Goal: Task Accomplishment & Management: Manage account settings

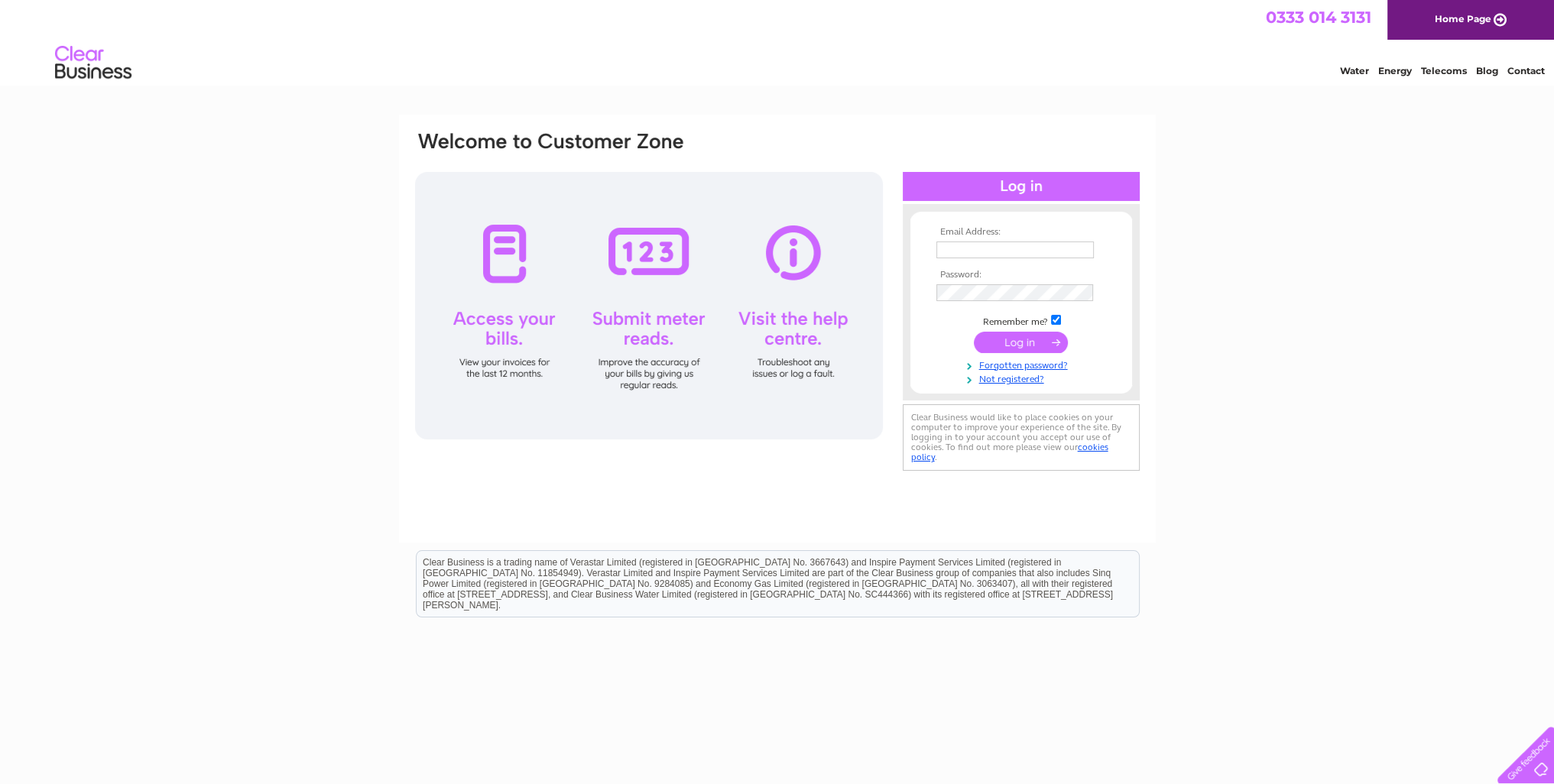
click at [974, 245] on input "text" at bounding box center [1015, 250] width 158 height 17
type input "lynn9292@hotmail.com"
click at [1053, 321] on input "checkbox" at bounding box center [1056, 321] width 10 height 10
checkbox input "false"
click at [1025, 346] on input "submit" at bounding box center [1020, 342] width 94 height 22
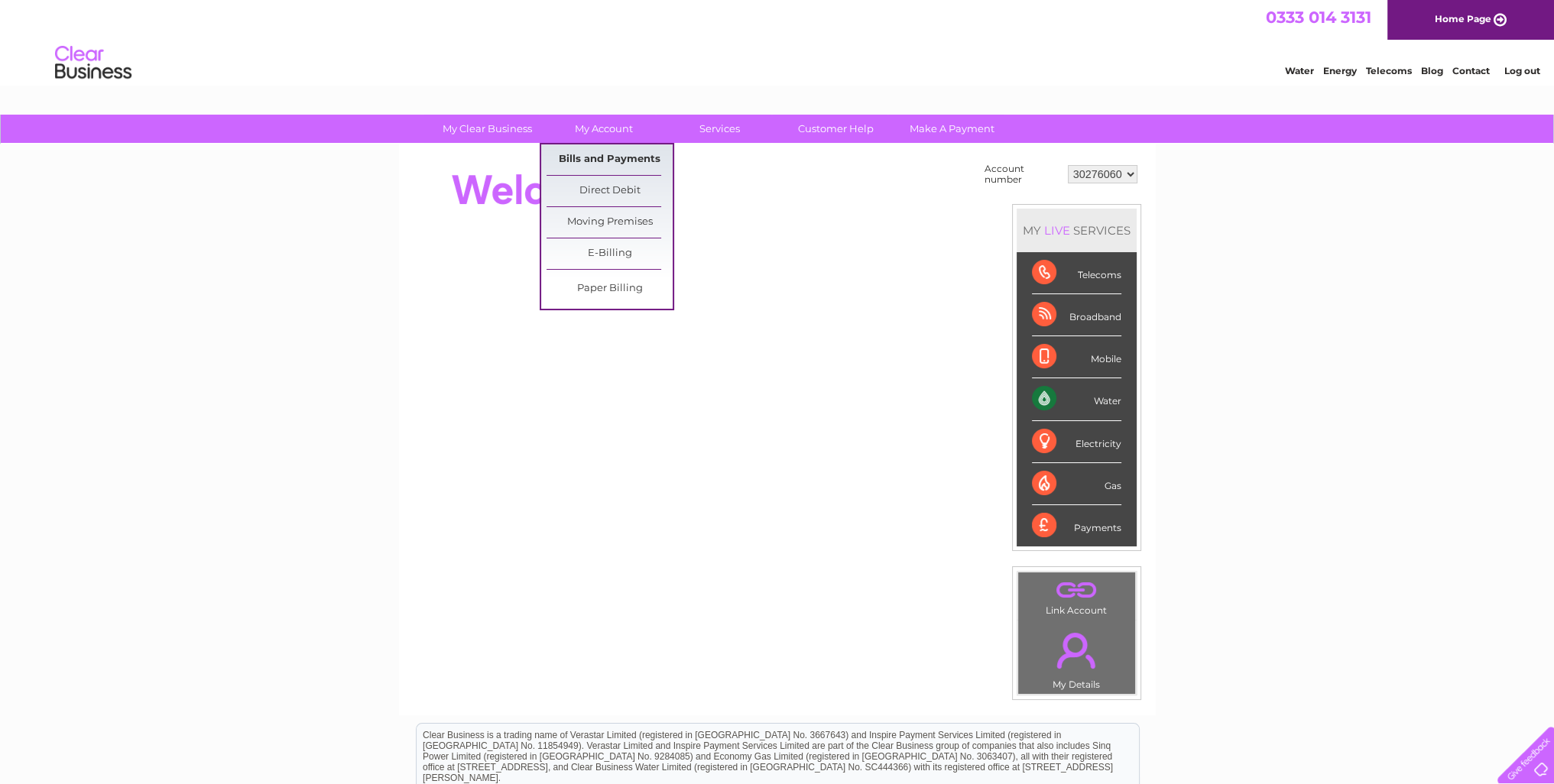
click at [611, 154] on link "Bills and Payments" at bounding box center [610, 159] width 126 height 31
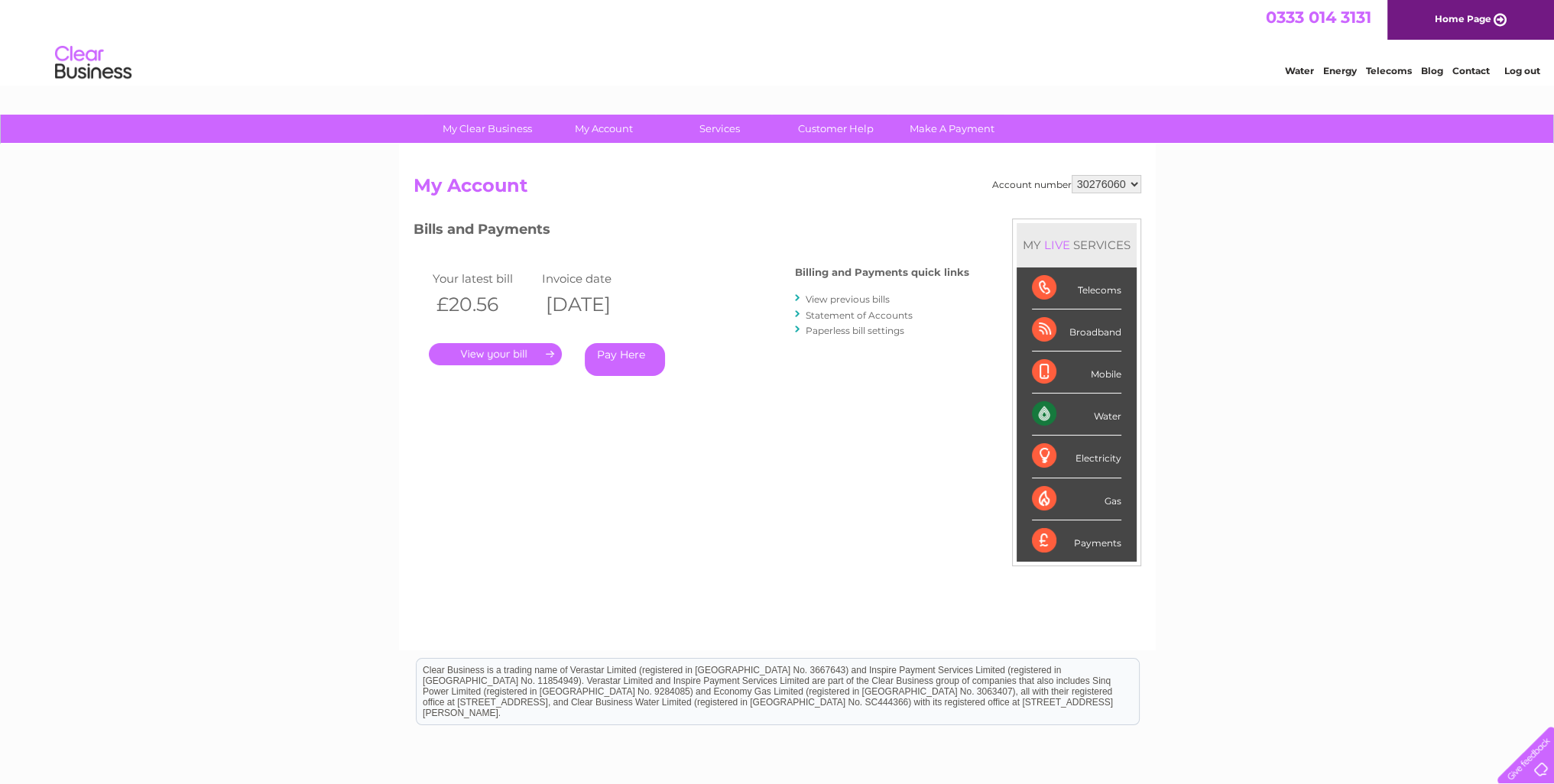
click at [820, 297] on link "View previous bills" at bounding box center [848, 300] width 84 height 12
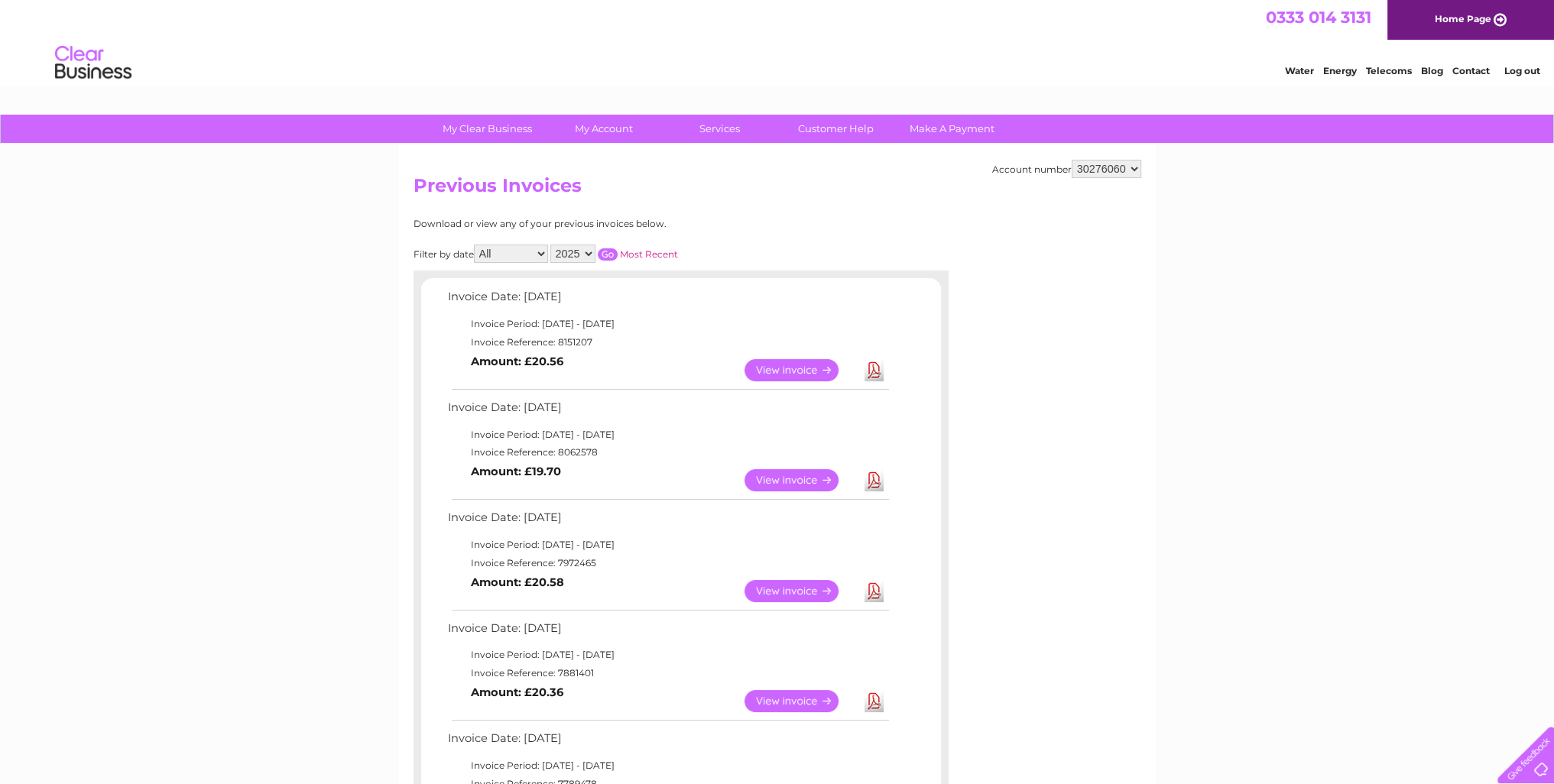
click at [791, 478] on link "View" at bounding box center [801, 480] width 113 height 23
click at [810, 591] on link "View" at bounding box center [801, 591] width 113 height 23
click at [793, 372] on link "View" at bounding box center [801, 370] width 113 height 23
click at [784, 478] on link "View" at bounding box center [801, 480] width 113 height 23
click at [787, 371] on link "View" at bounding box center [801, 370] width 113 height 23
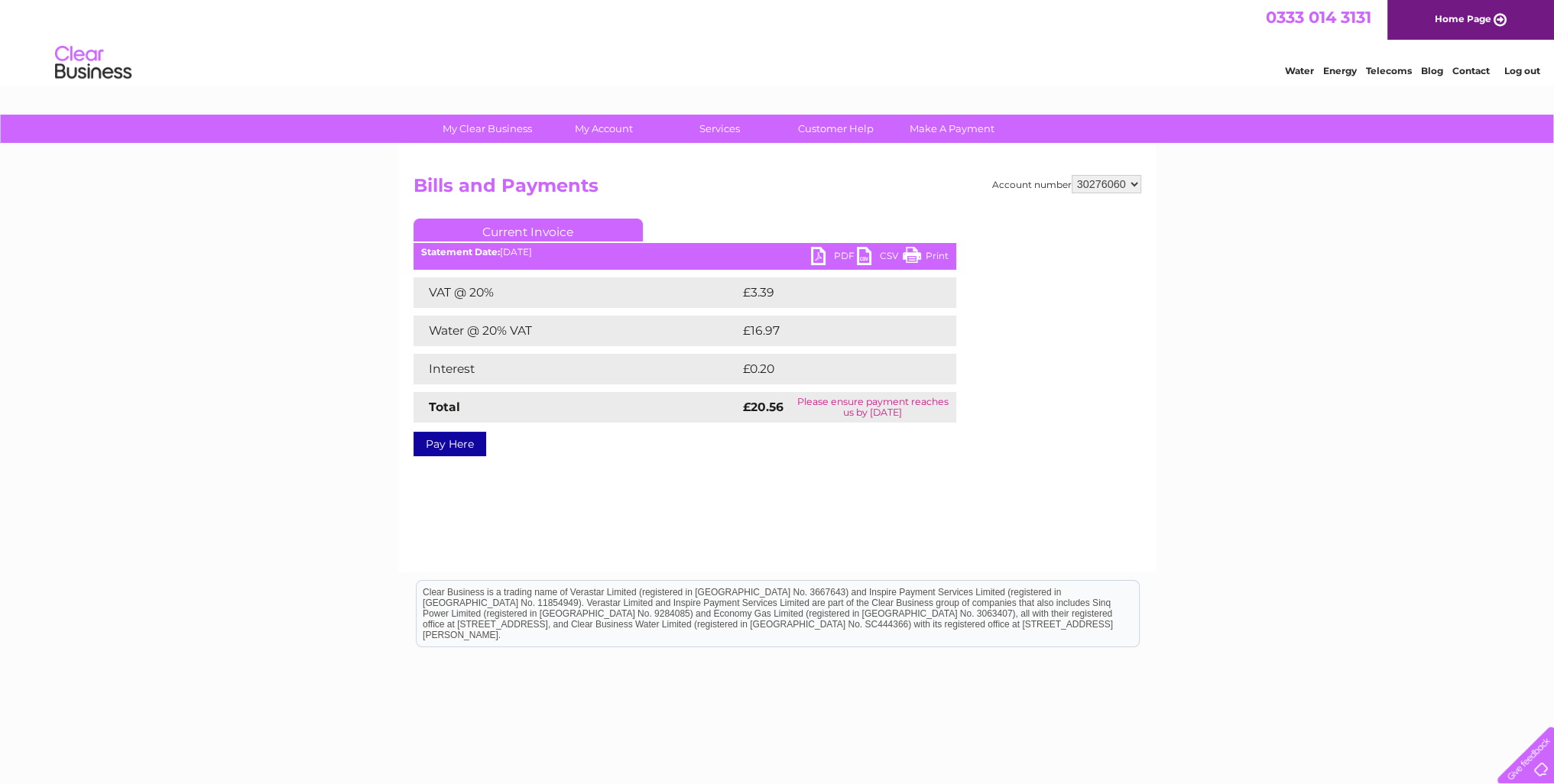
click at [846, 256] on link "PDF" at bounding box center [833, 258] width 46 height 23
